Goal: Task Accomplishment & Management: Use online tool/utility

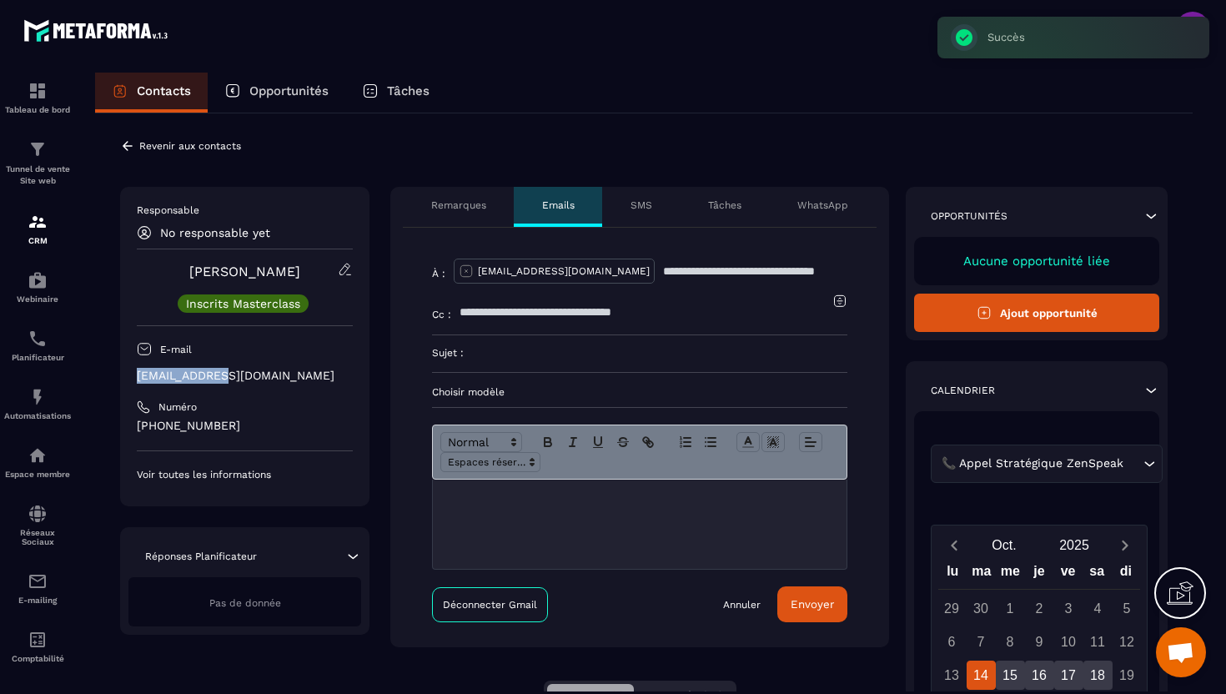
drag, startPoint x: 218, startPoint y: 374, endPoint x: 136, endPoint y: 375, distance: 82.6
click at [137, 375] on p "[EMAIL_ADDRESS][DOMAIN_NAME]" at bounding box center [245, 376] width 216 height 16
copy p "[EMAIL_ADDRESS][DOMAIN_NAME]"
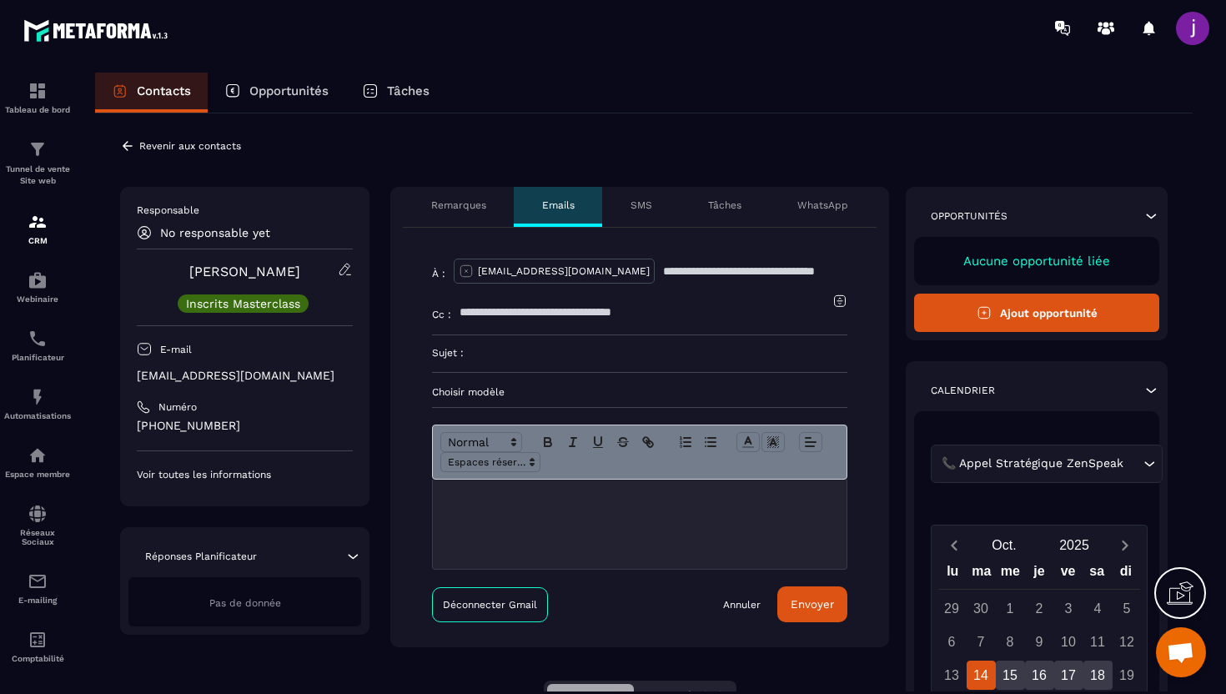
click at [133, 145] on icon at bounding box center [127, 145] width 15 height 15
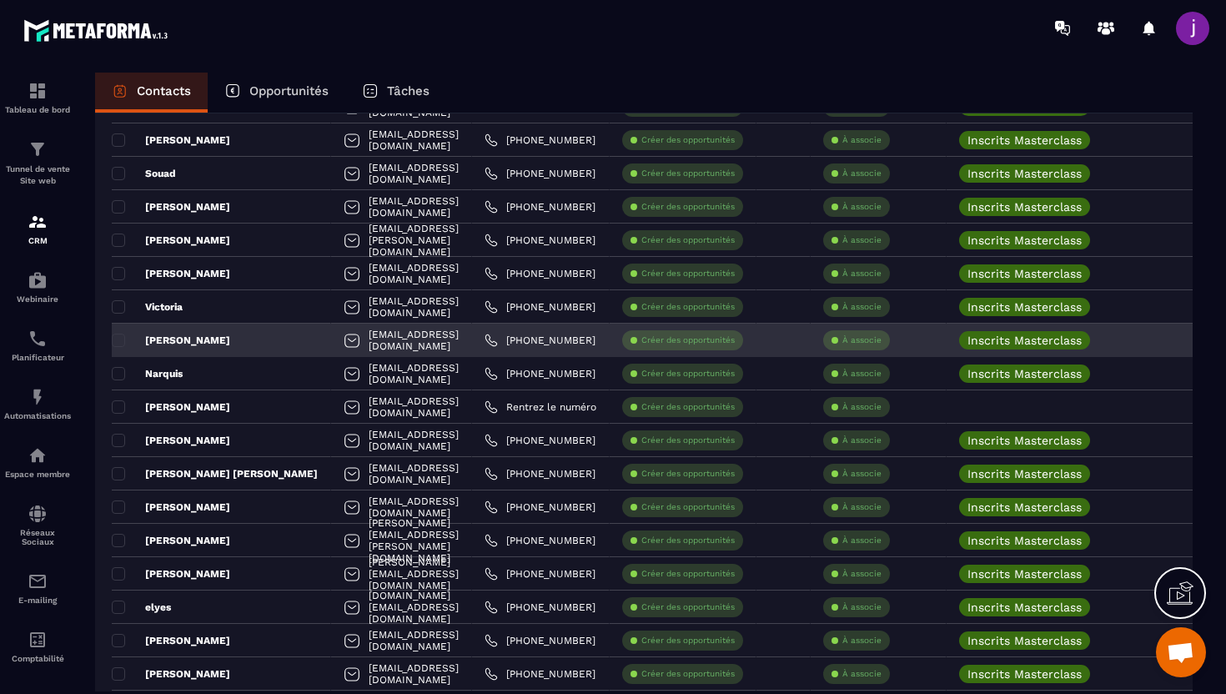
scroll to position [1265, 0]
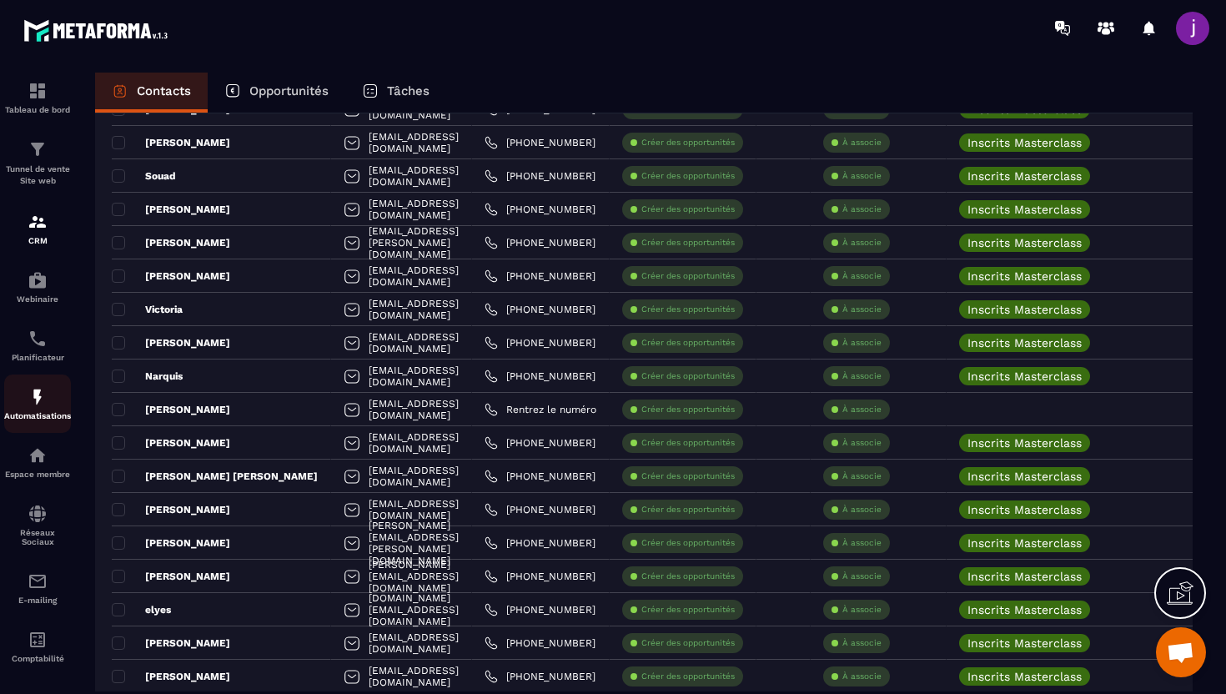
click at [37, 388] on link "Automatisations" at bounding box center [37, 403] width 67 height 58
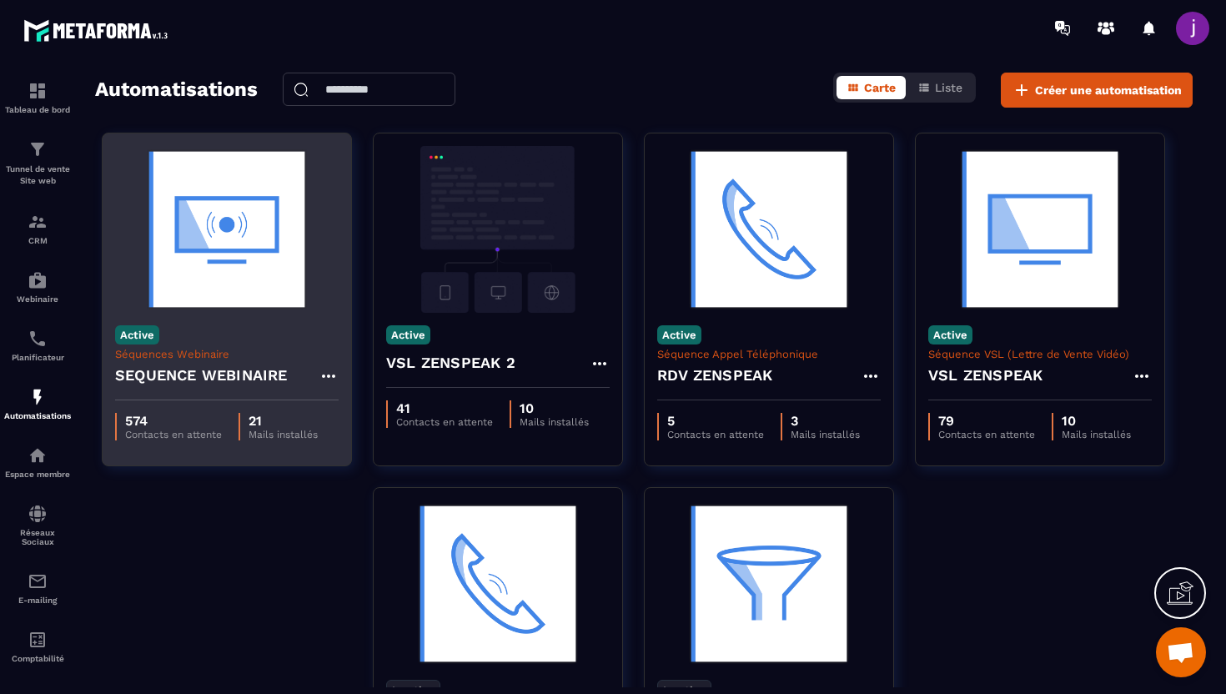
click at [242, 286] on img at bounding box center [226, 229] width 223 height 167
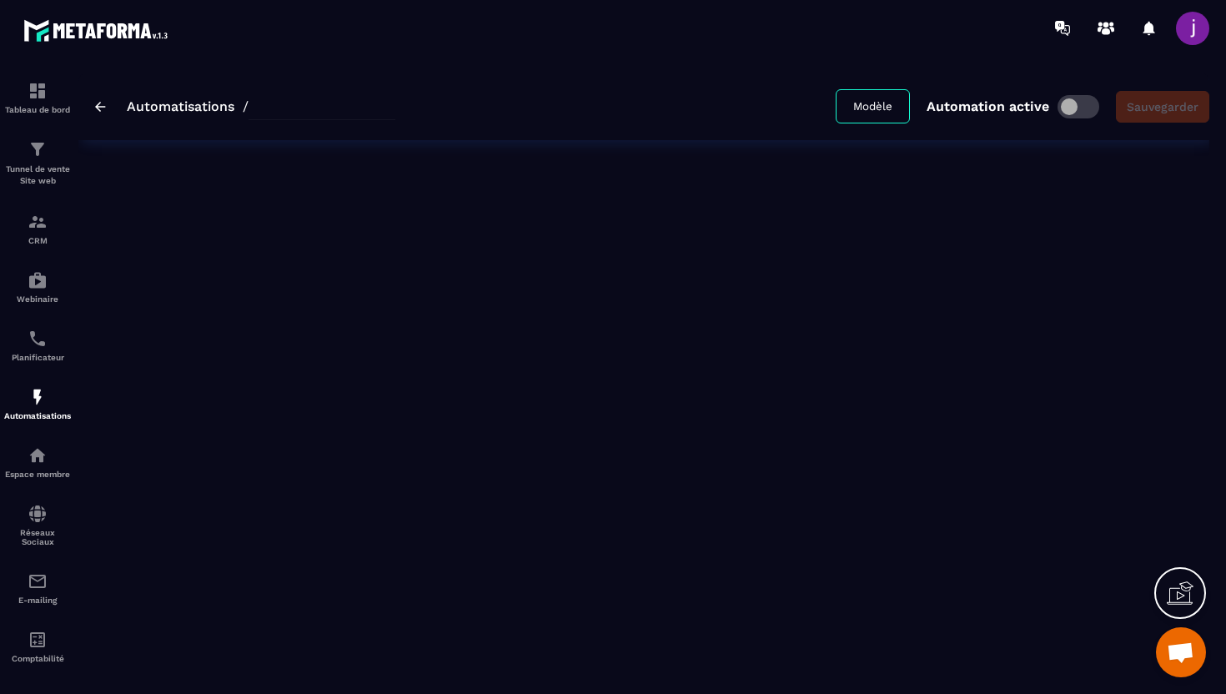
type input "**********"
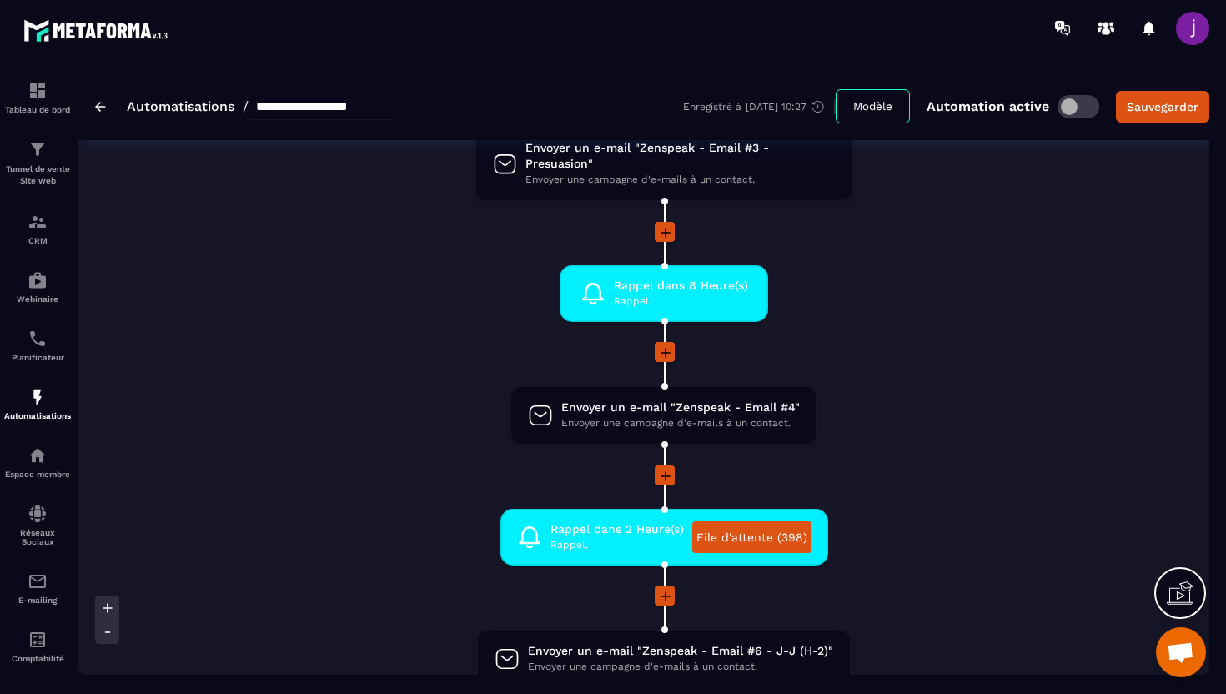
scroll to position [1045, 0]
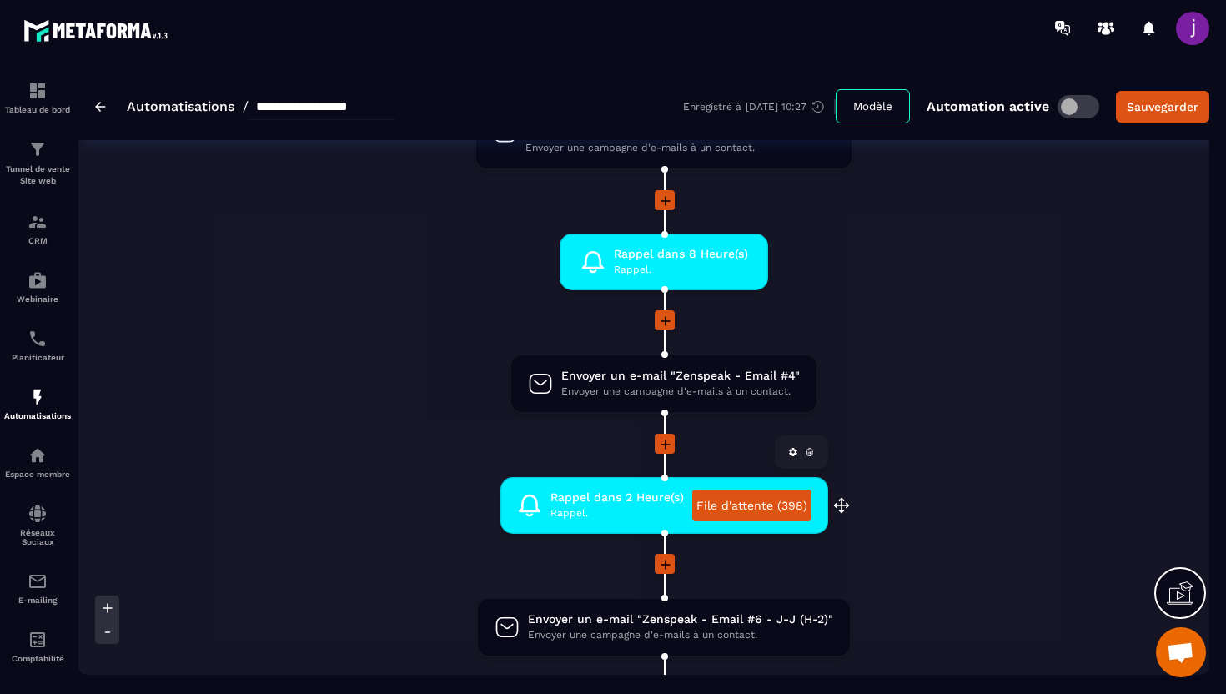
click at [751, 499] on link "File d'attente (398)" at bounding box center [751, 506] width 119 height 32
